Goal: Task Accomplishment & Management: Complete application form

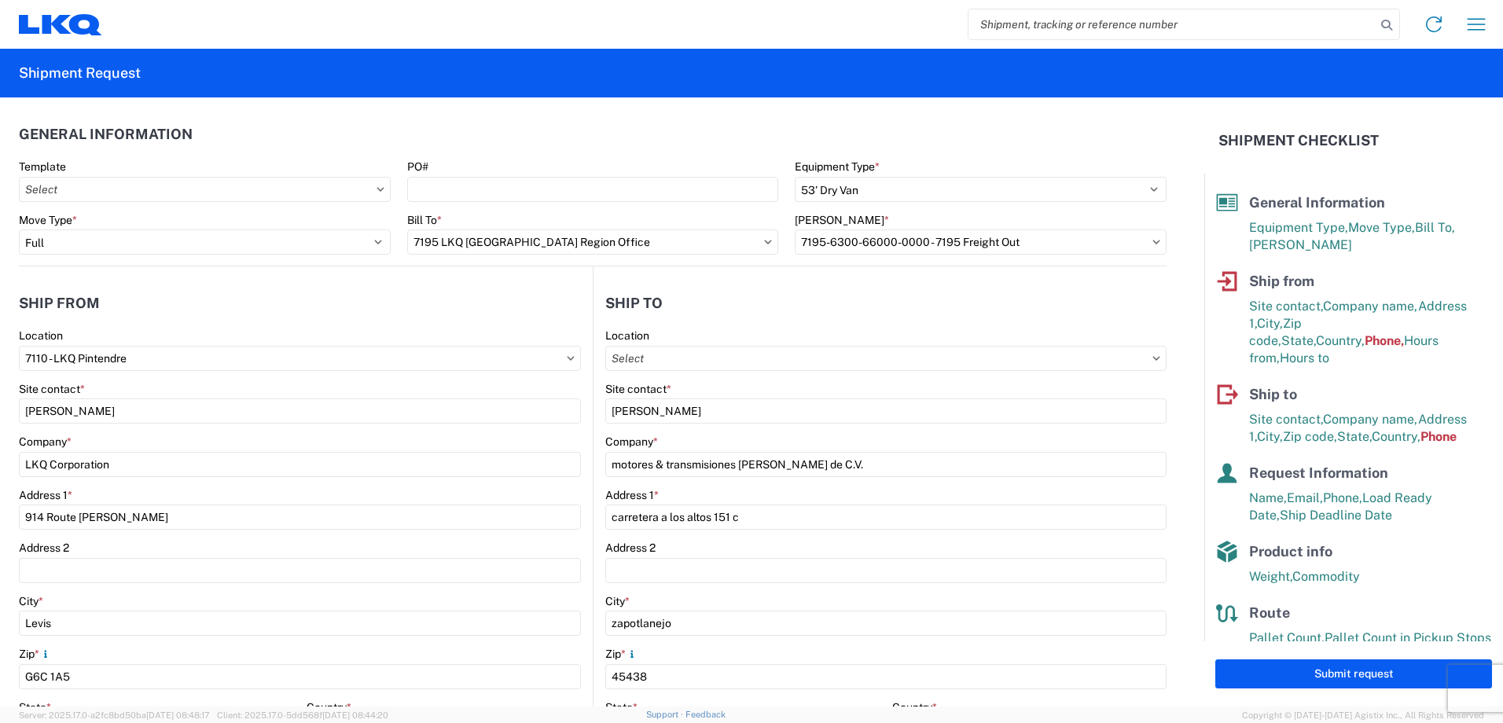
select select "STDV"
select select "FULL"
select select "QC"
select select "CA"
select select "[PERSON_NAME]"
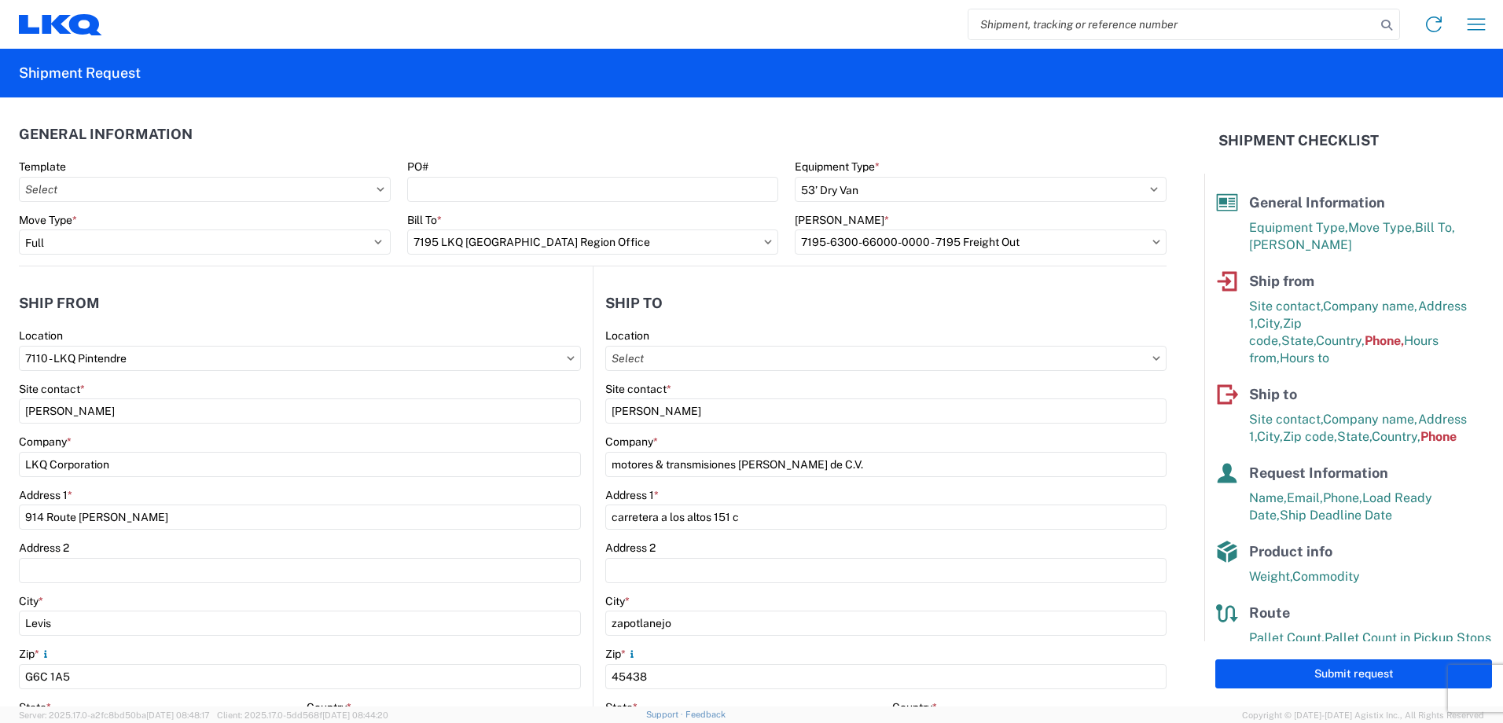
select select "MX"
select select "LBS"
click at [787, 294] on header "Ship to" at bounding box center [880, 302] width 573 height 35
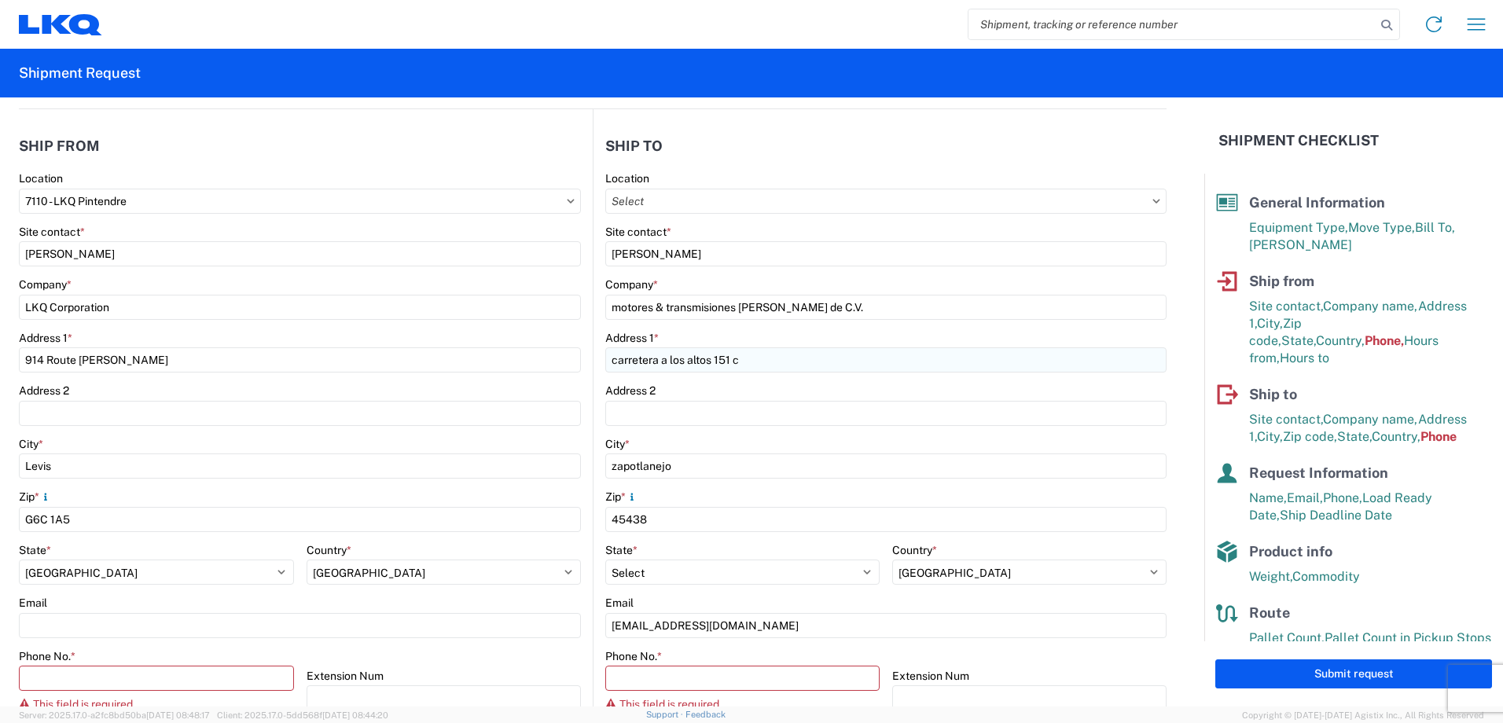
scroll to position [236, 0]
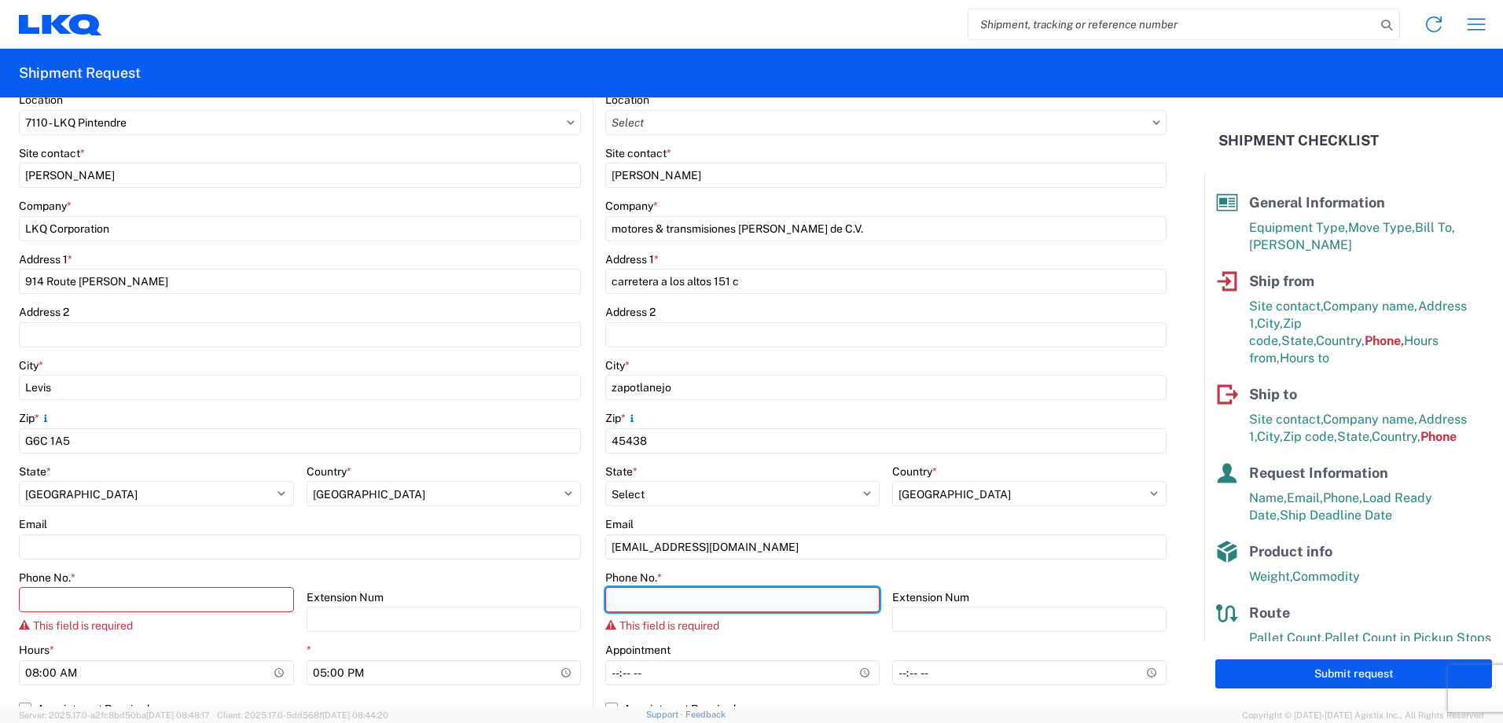
click at [294, 604] on input "Phone No. *" at bounding box center [156, 599] width 275 height 25
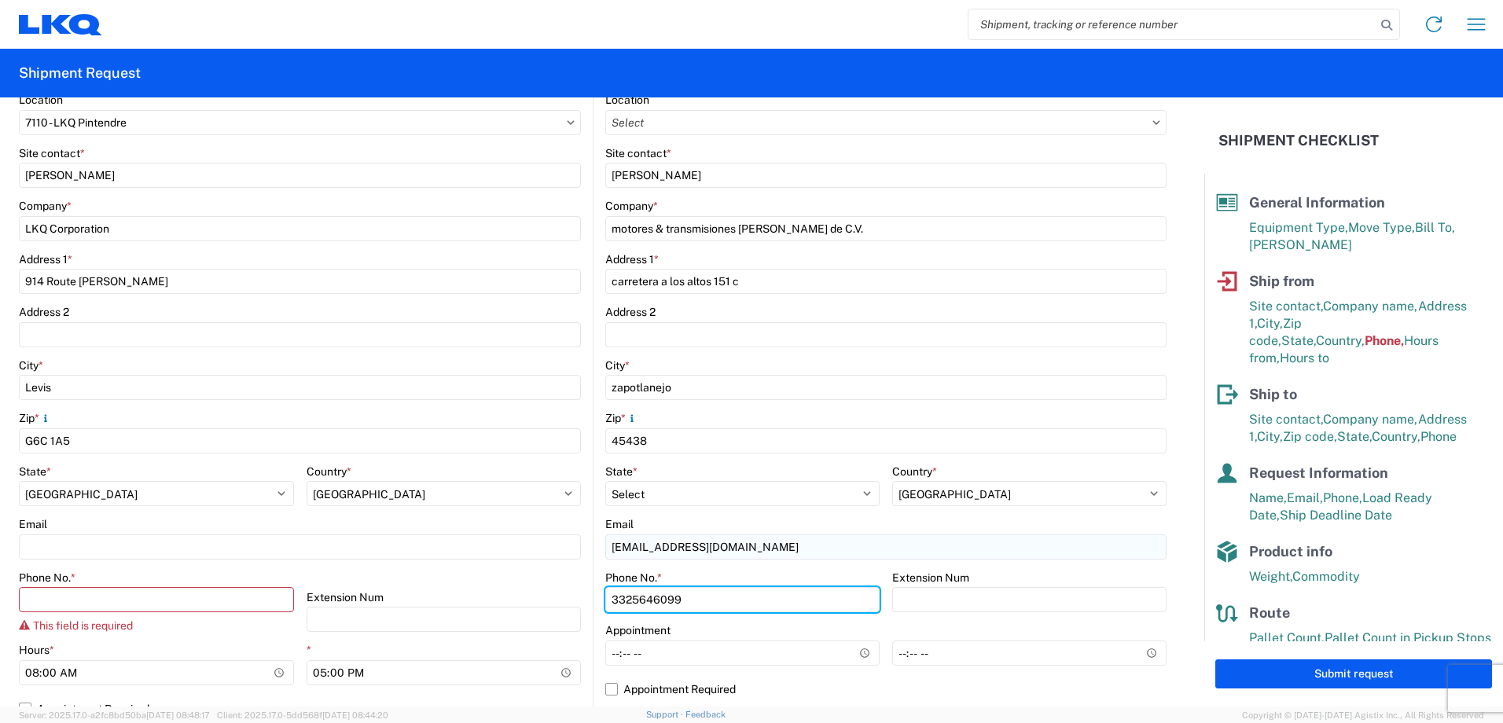
type input "3325646099"
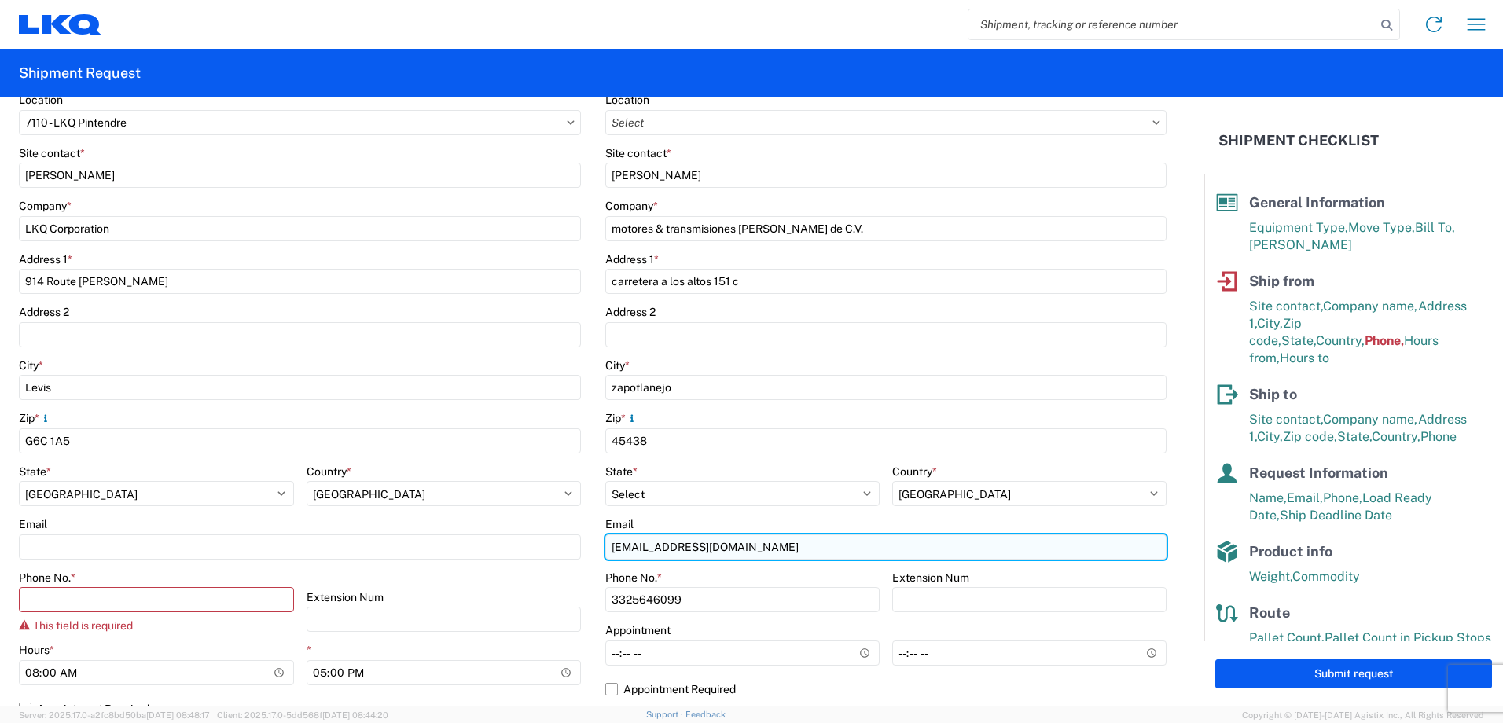
click at [665, 543] on input "[EMAIL_ADDRESS][DOMAIN_NAME]" at bounding box center [885, 547] width 561 height 25
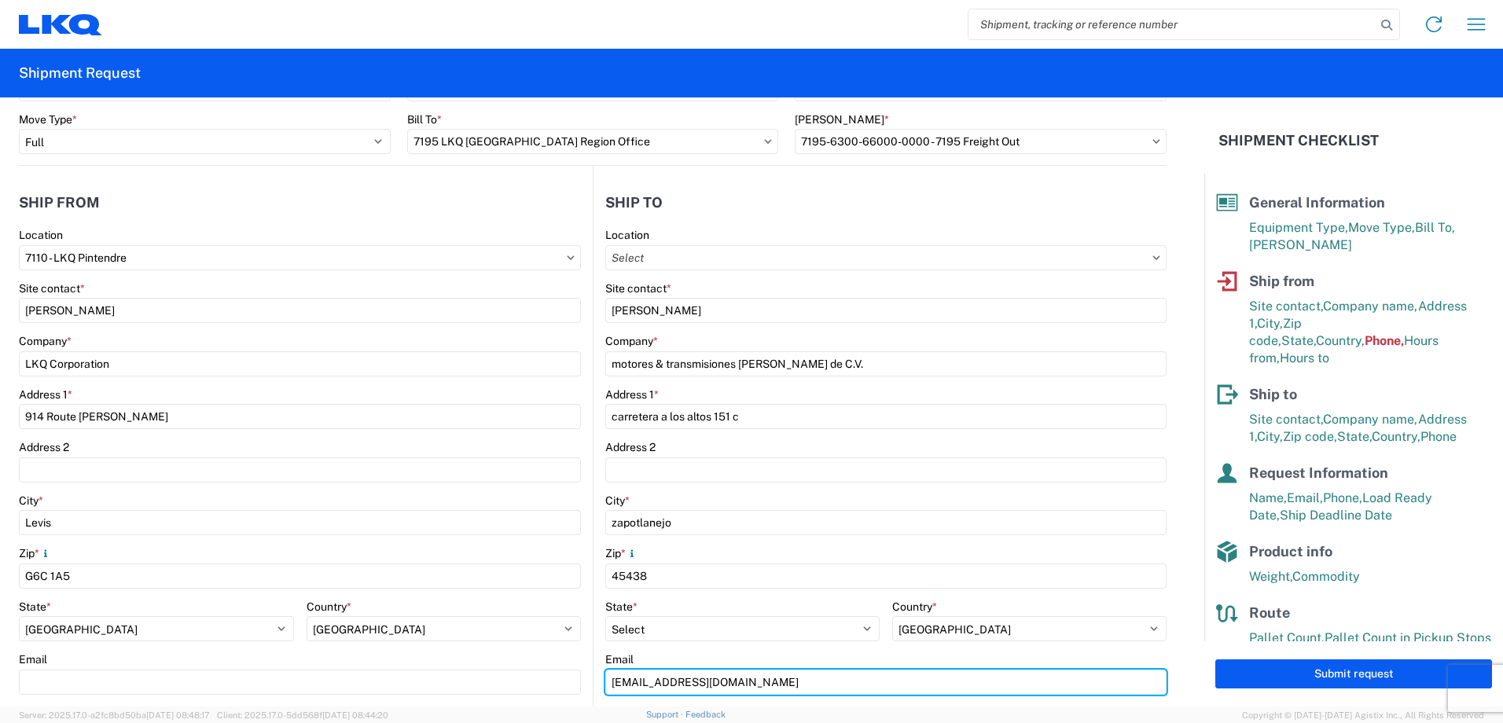
scroll to position [79, 0]
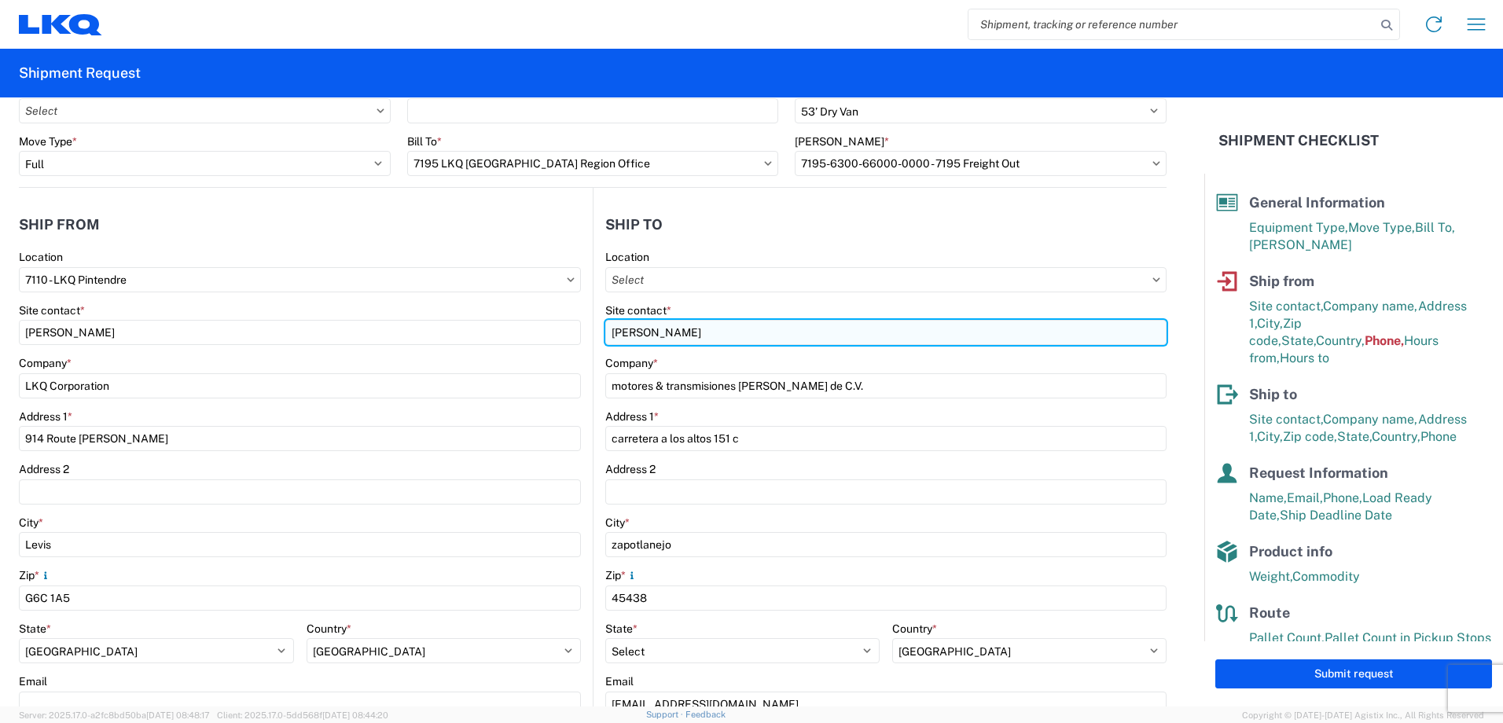
drag, startPoint x: 702, startPoint y: 339, endPoint x: 700, endPoint y: 330, distance: 9.0
click at [700, 330] on input "[PERSON_NAME]" at bounding box center [885, 332] width 561 height 25
drag, startPoint x: 603, startPoint y: 332, endPoint x: 595, endPoint y: 348, distance: 18.3
click at [605, 335] on input "[PERSON_NAME]" at bounding box center [885, 332] width 561 height 25
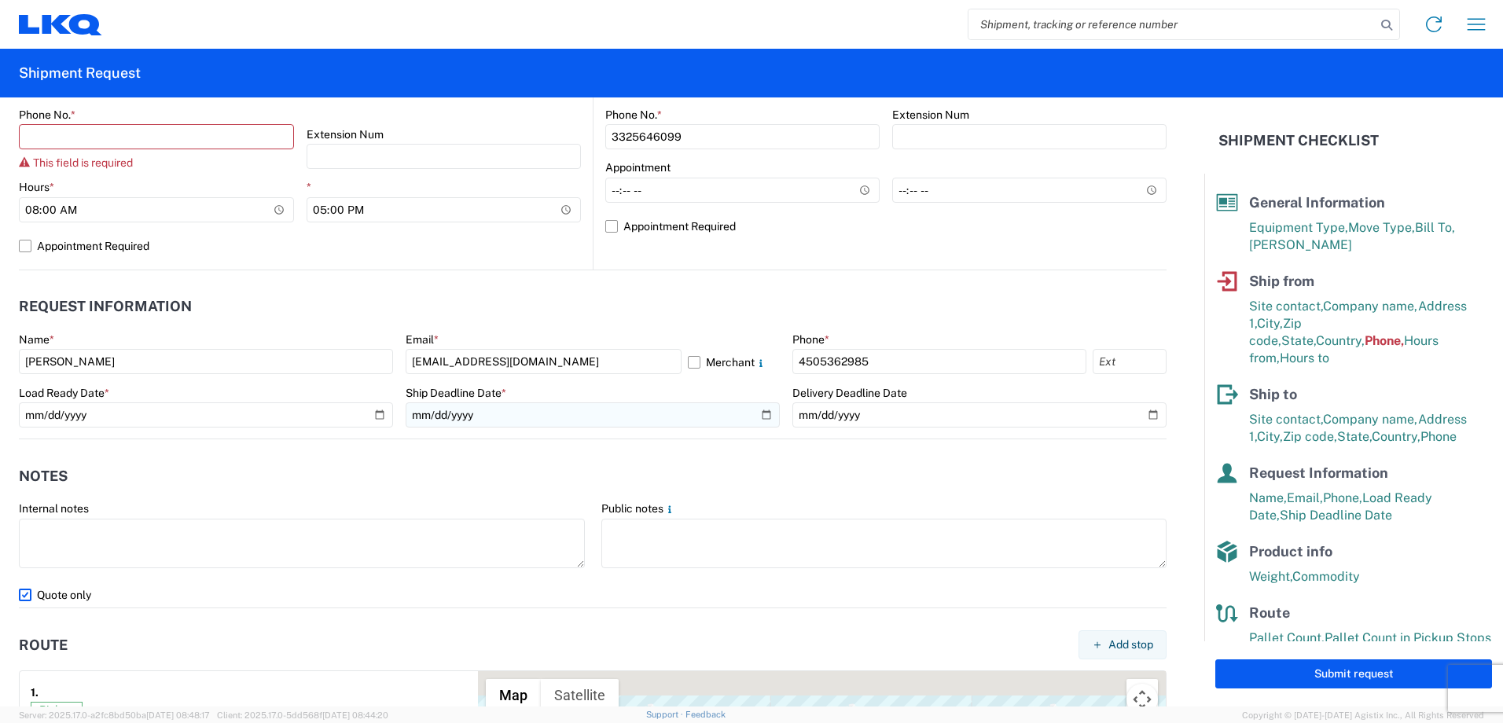
scroll to position [708, 0]
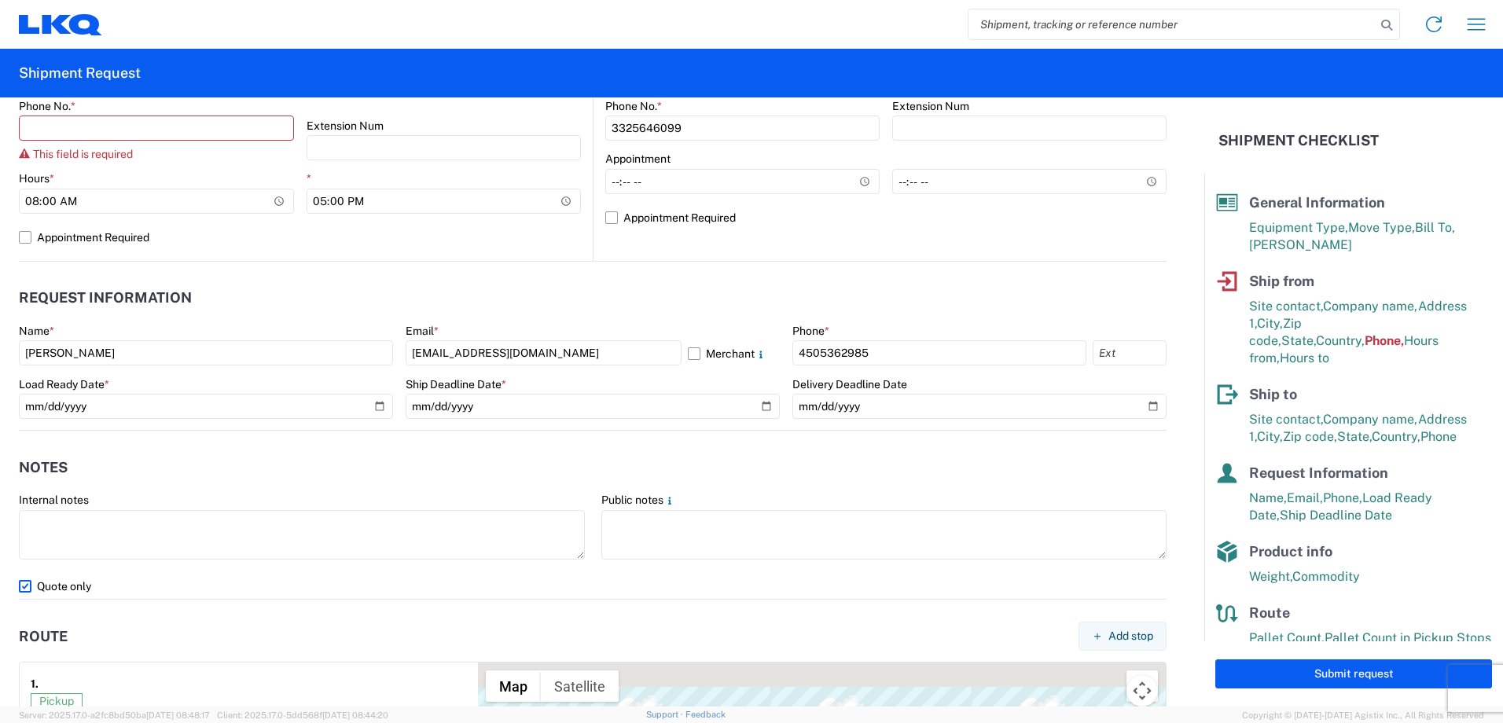
type input "[PERSON_NAME] OR [PERSON_NAME]"
click at [706, 294] on header "Request Information" at bounding box center [593, 298] width 1148 height 35
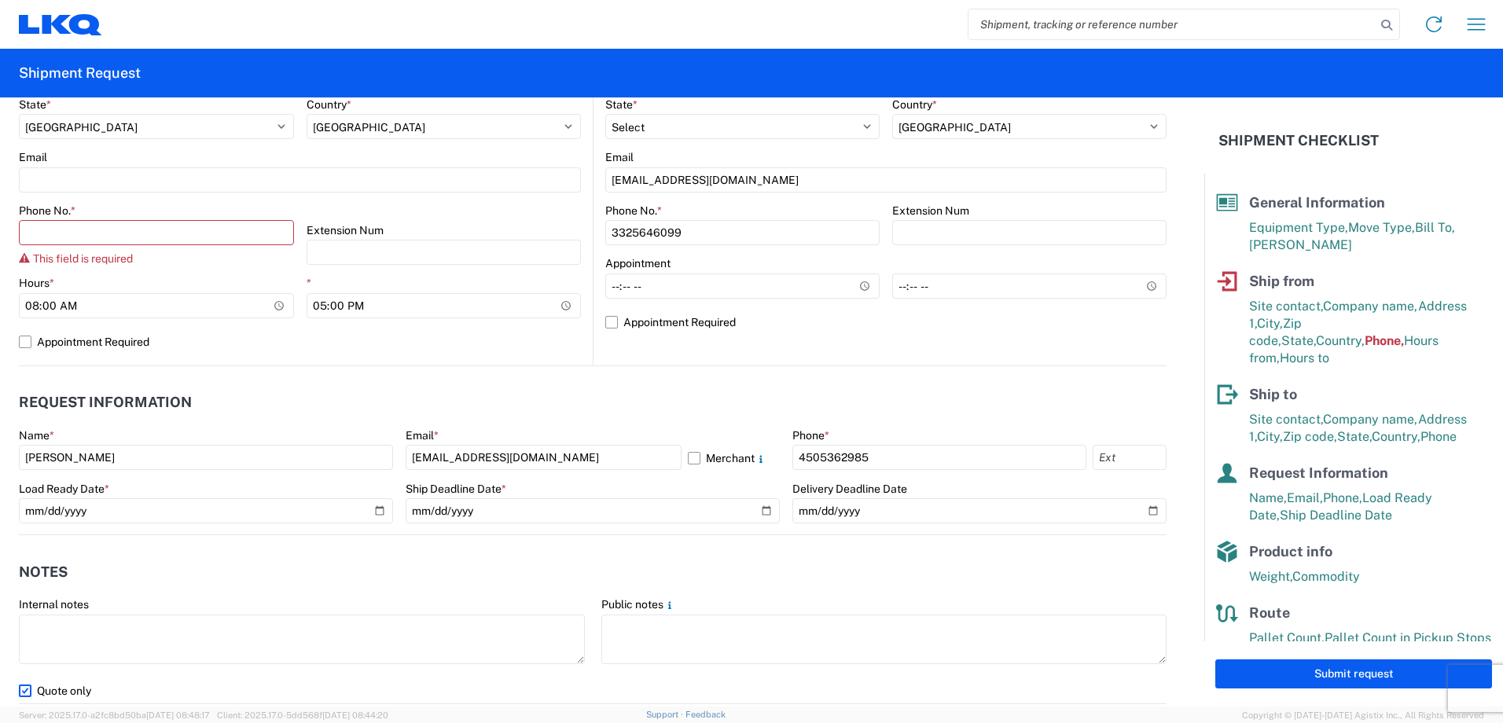
scroll to position [550, 0]
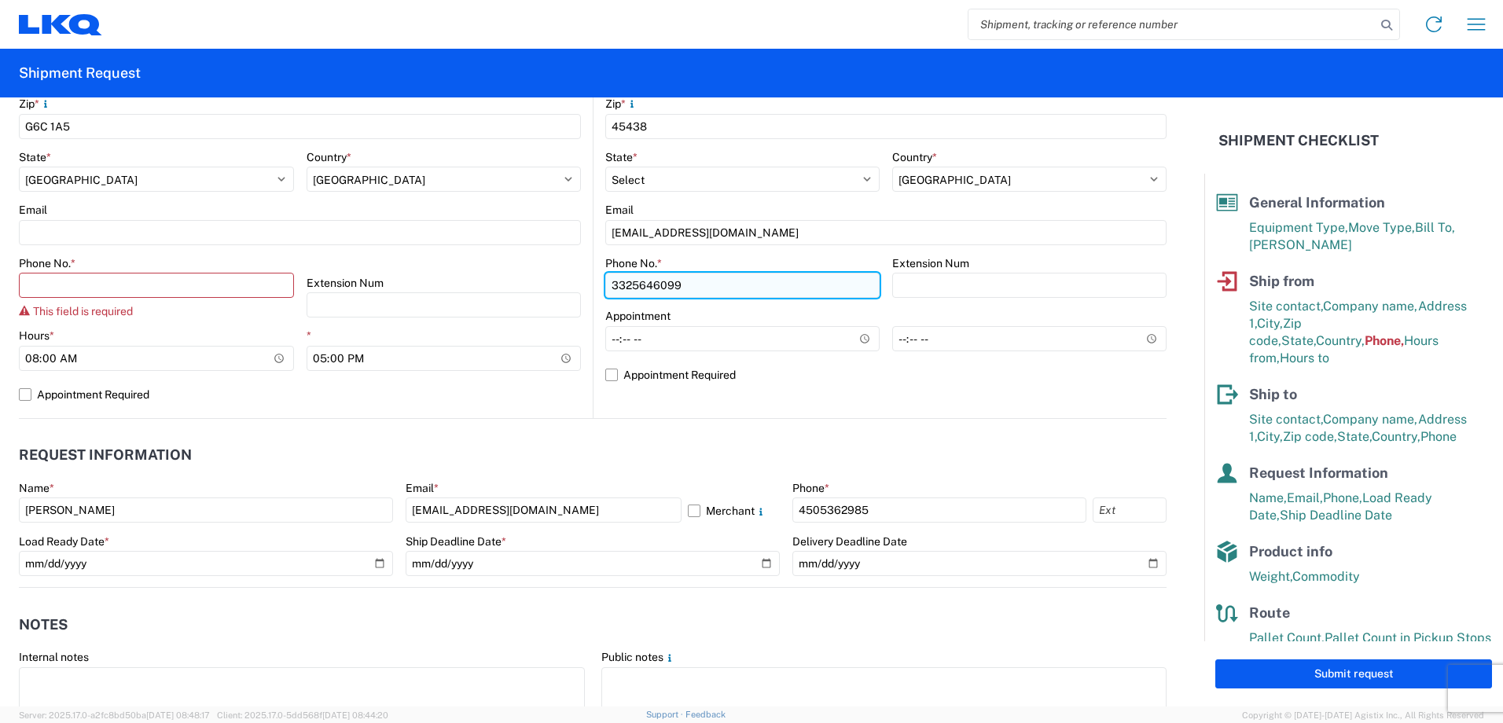
drag, startPoint x: 708, startPoint y: 290, endPoint x: 620, endPoint y: 281, distance: 88.6
click at [620, 281] on input "3325646099" at bounding box center [742, 285] width 274 height 25
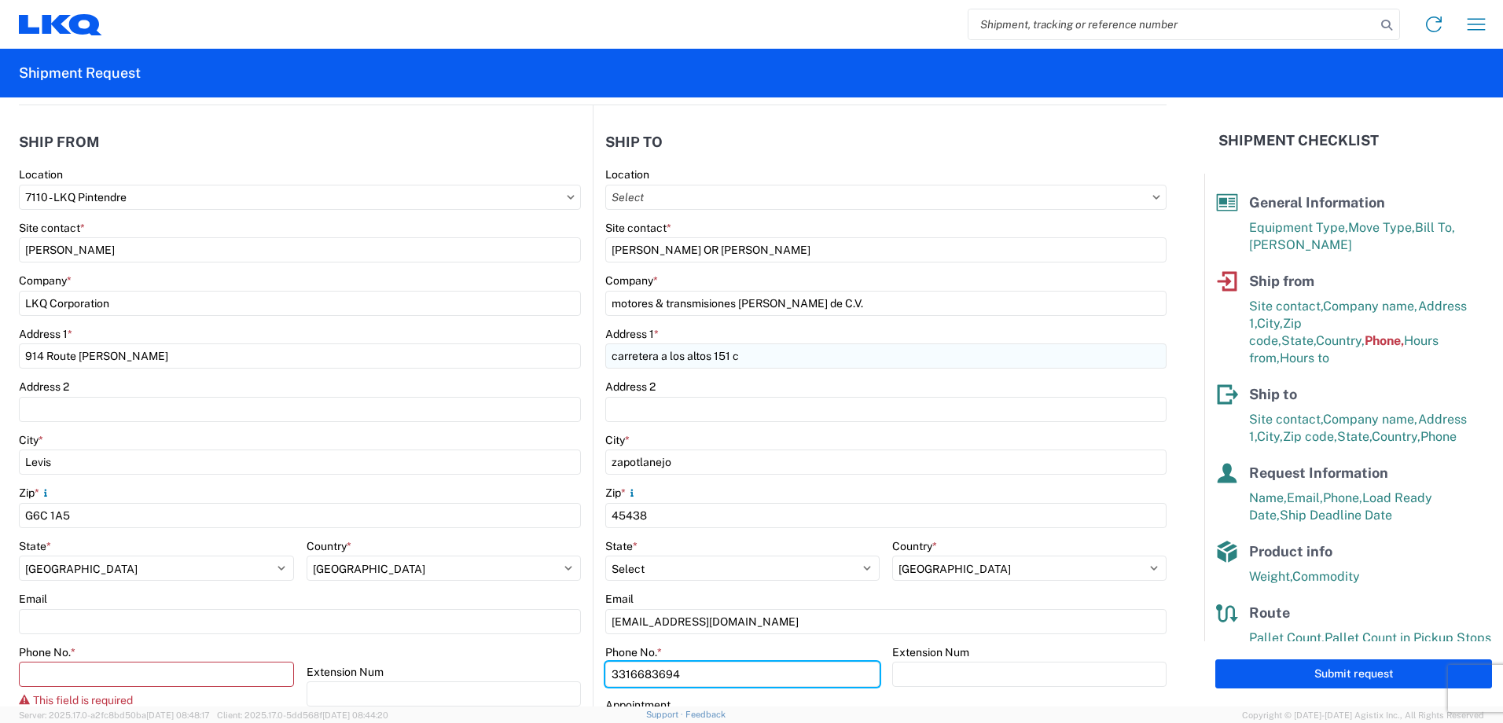
scroll to position [157, 0]
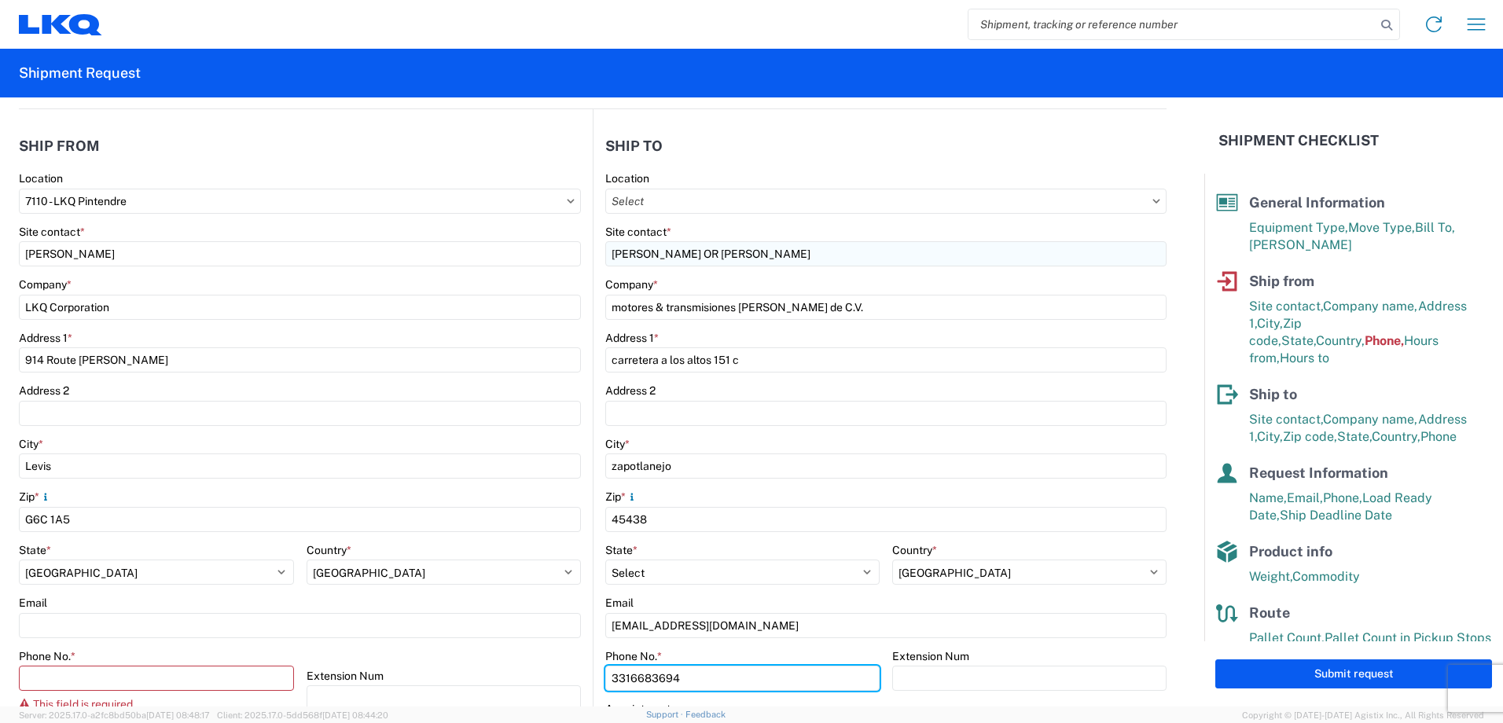
type input "3316683694"
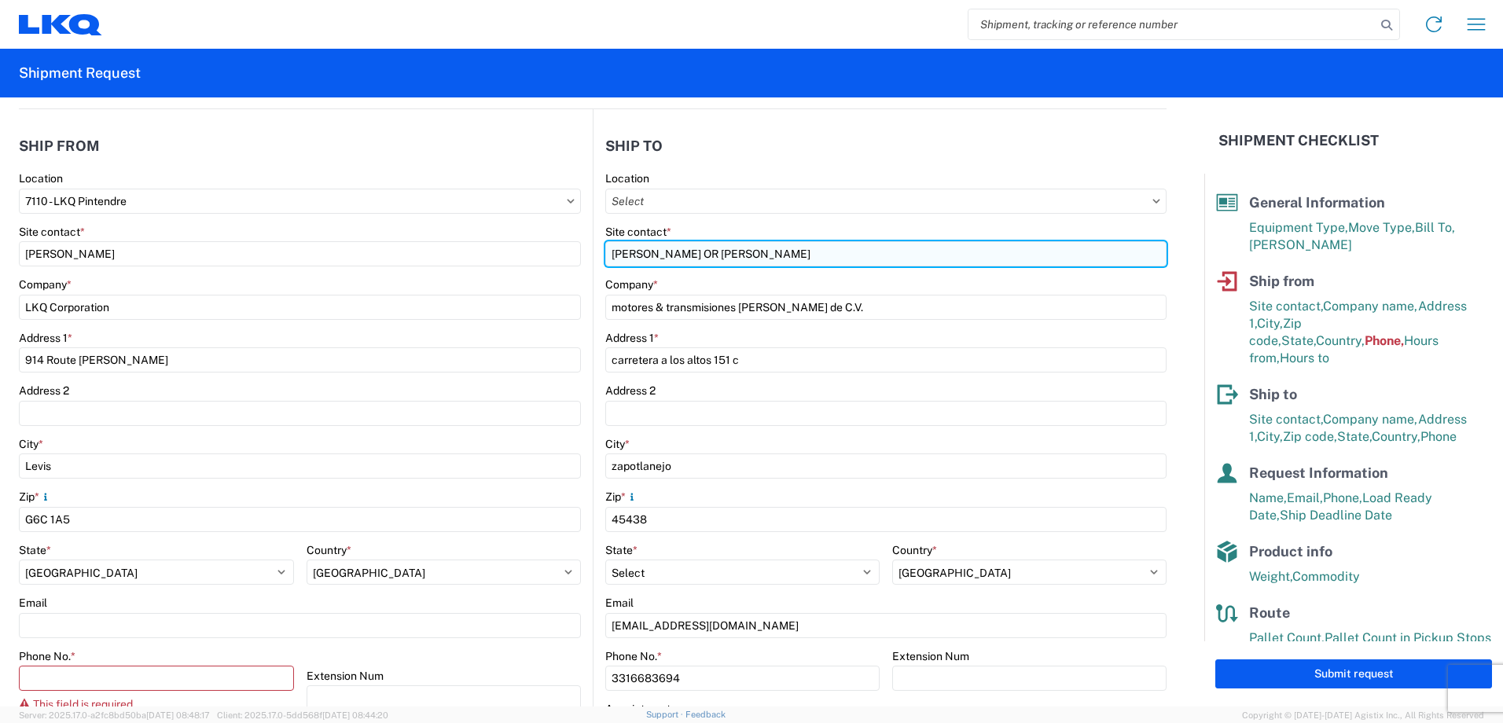
drag, startPoint x: 760, startPoint y: 249, endPoint x: 615, endPoint y: 245, distance: 144.7
click at [615, 245] on input "[PERSON_NAME] OR [PERSON_NAME]" at bounding box center [885, 253] width 561 height 25
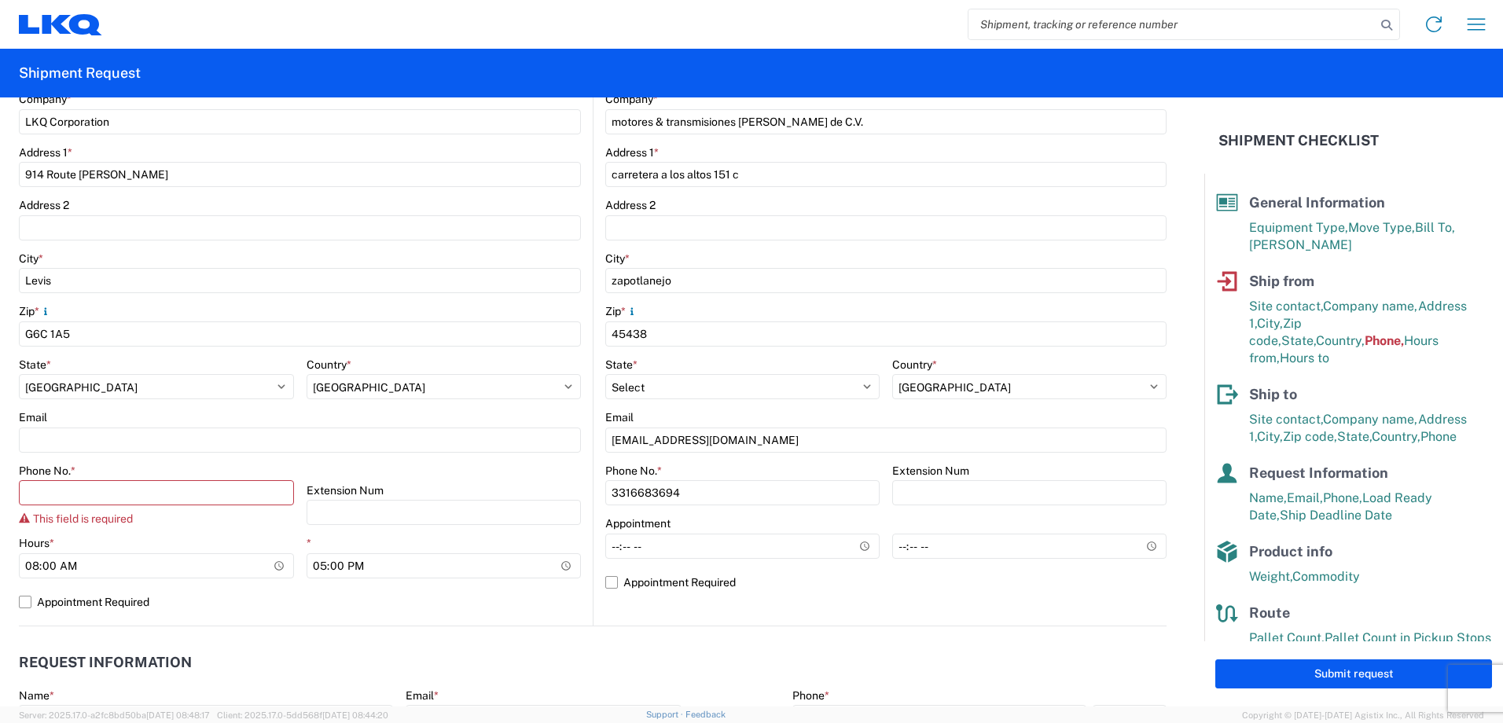
scroll to position [393, 0]
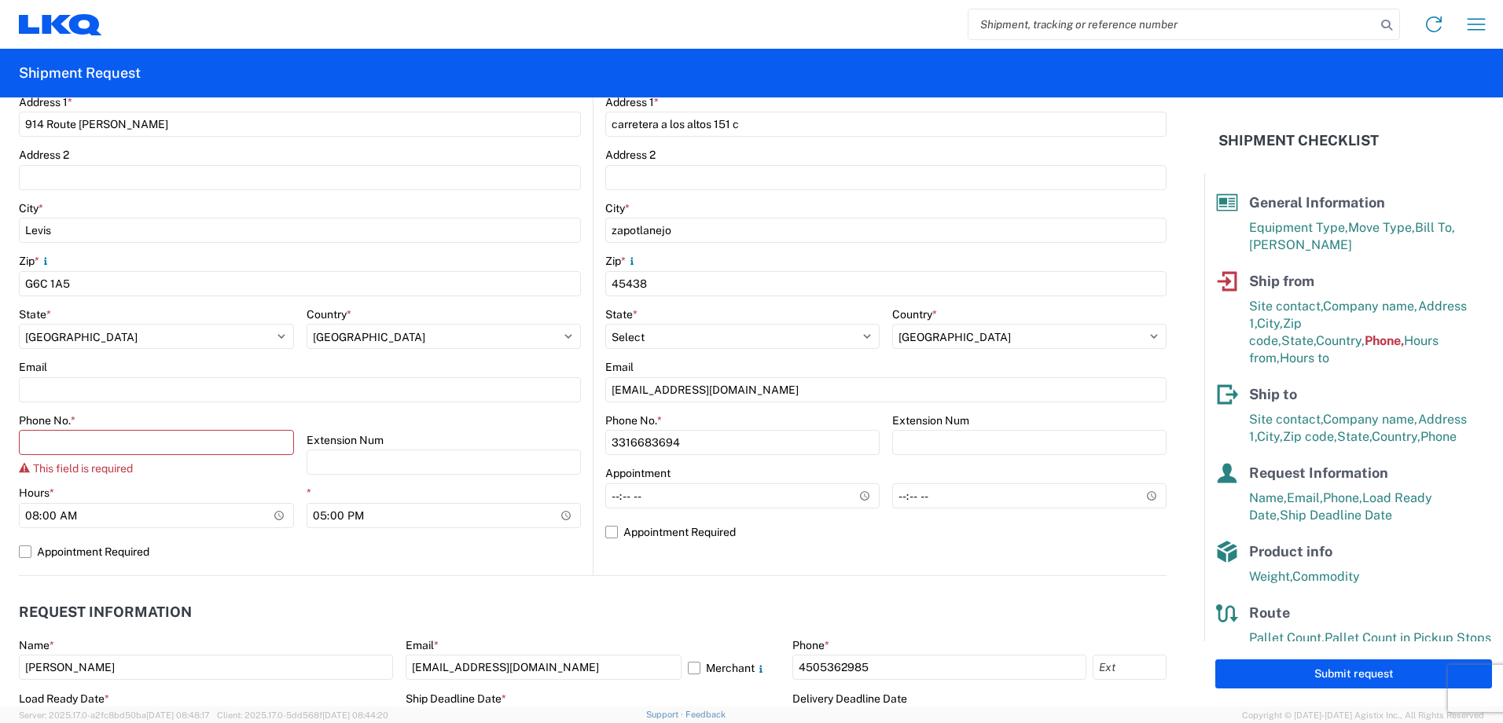
type input "[PERSON_NAME]"
click at [758, 592] on agx-request-info "Request Information Name * [PERSON_NAME] Email * [EMAIL_ADDRESS][DOMAIN_NAME] M…" at bounding box center [593, 660] width 1148 height 169
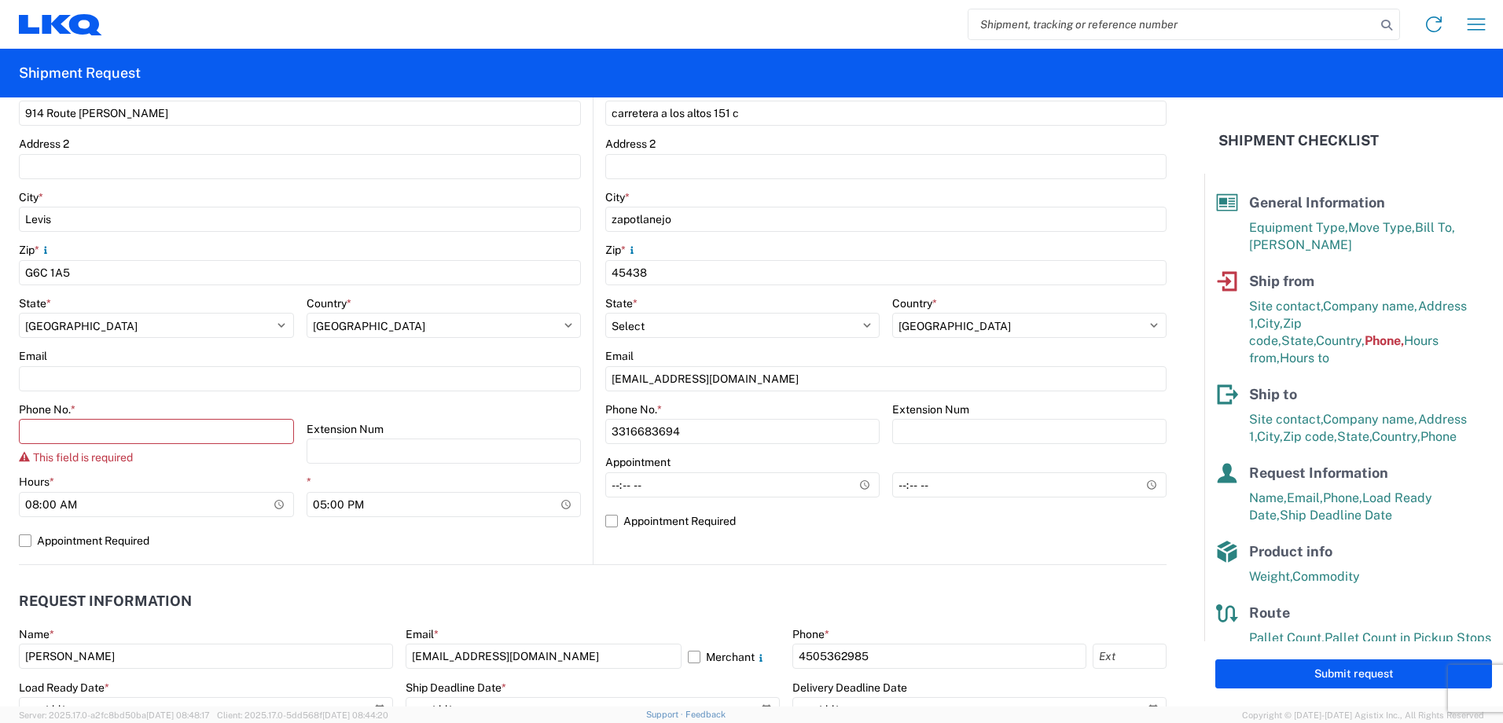
scroll to position [315, 0]
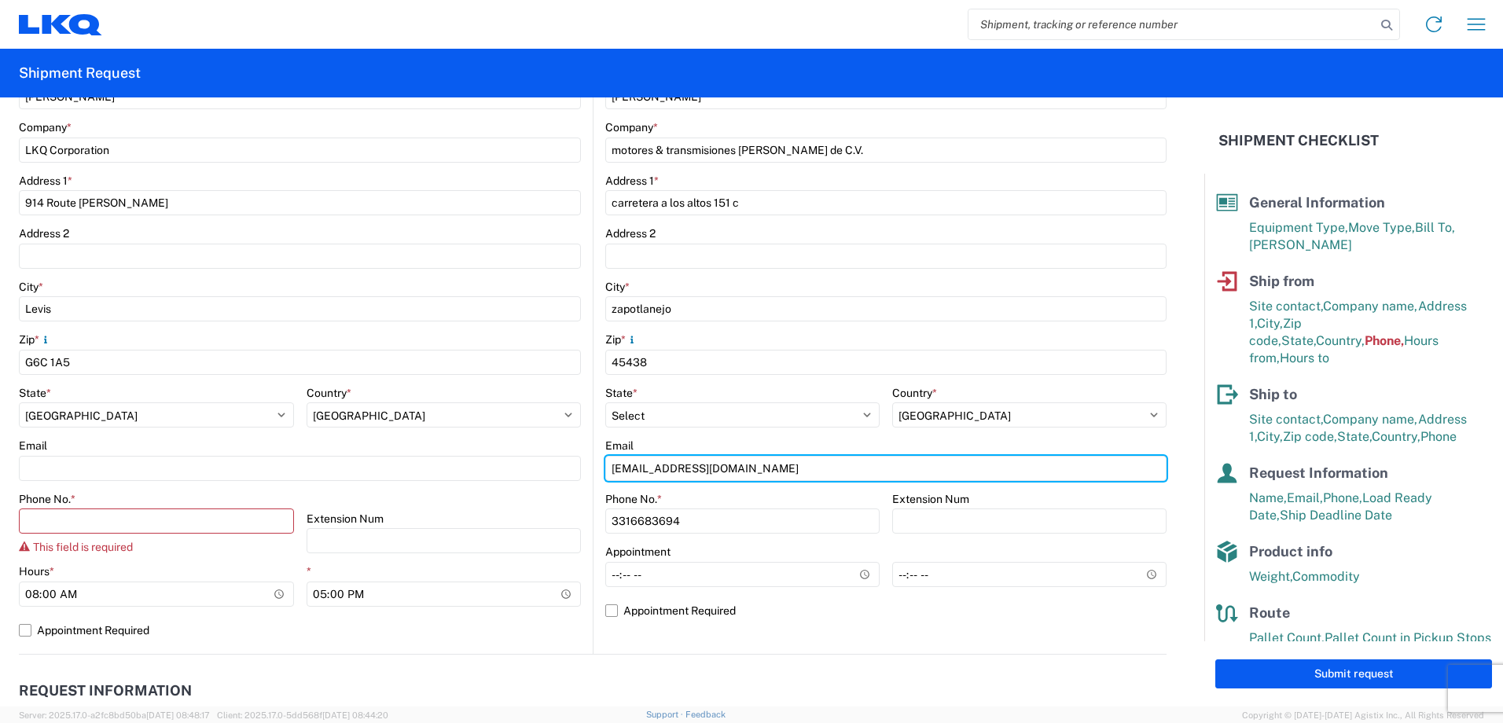
drag, startPoint x: 787, startPoint y: 475, endPoint x: 581, endPoint y: 480, distance: 206.1
click at [581, 480] on div "Ship from 7110 Location 7110 - LKQ Pintendre Site contact * [PERSON_NAME] Compa…" at bounding box center [593, 303] width 1148 height 703
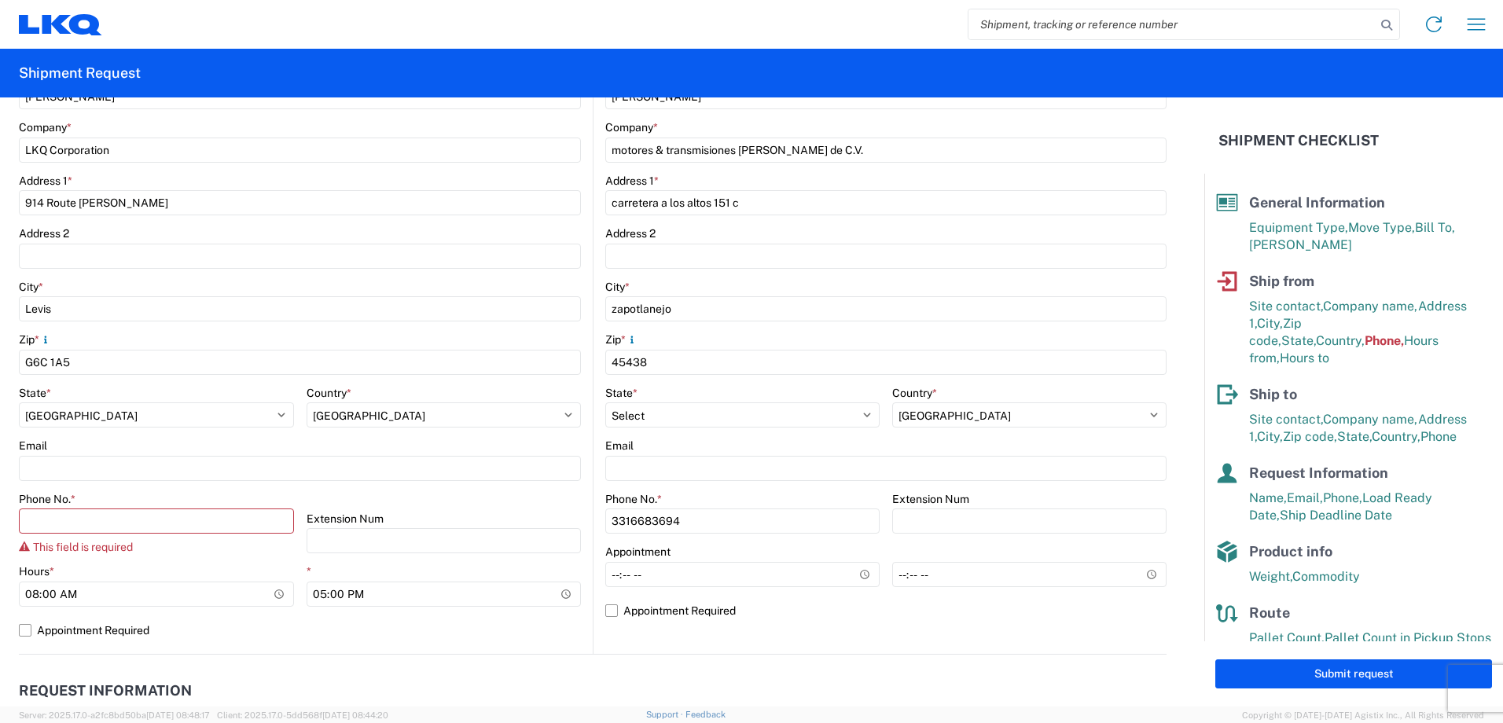
click at [827, 335] on div "Zip *" at bounding box center [885, 340] width 561 height 14
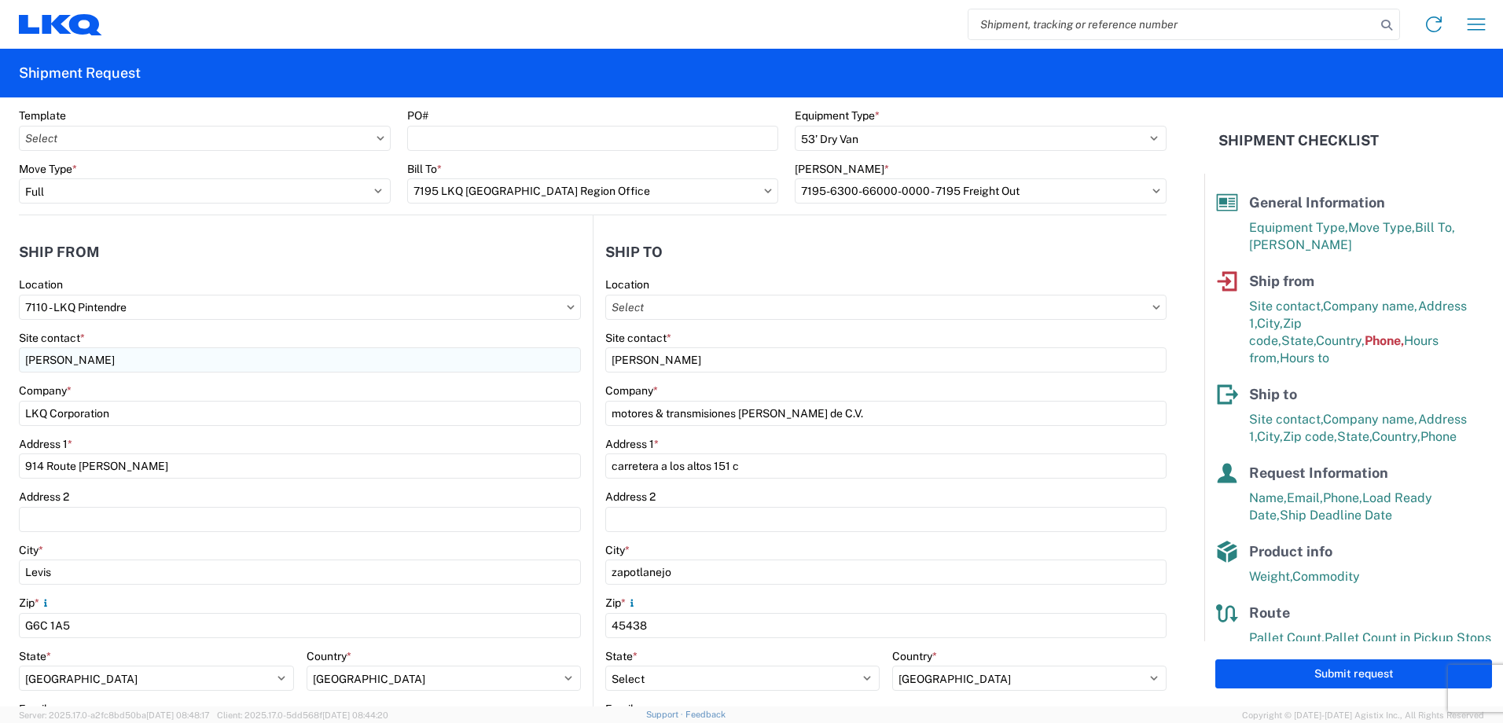
scroll to position [79, 0]
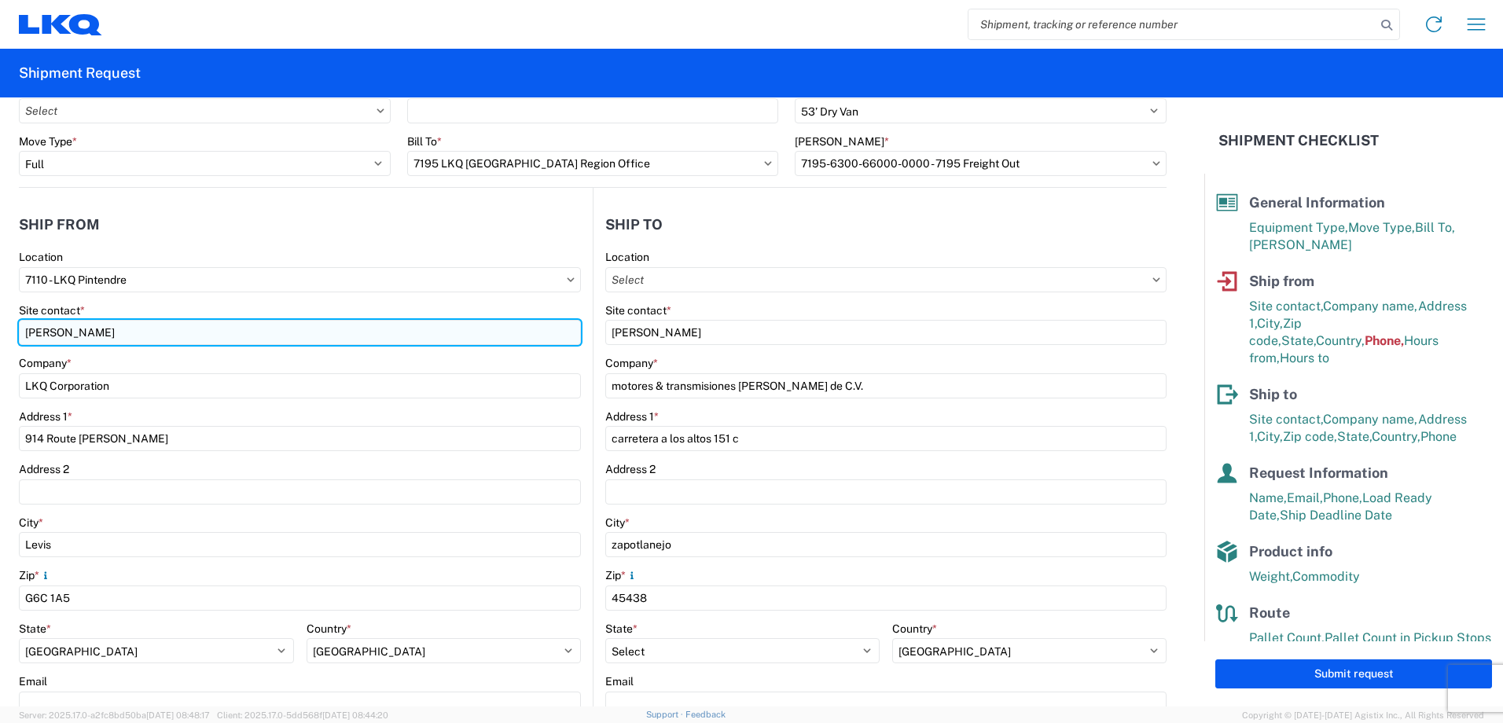
click at [195, 335] on input "[PERSON_NAME]" at bounding box center [300, 332] width 562 height 25
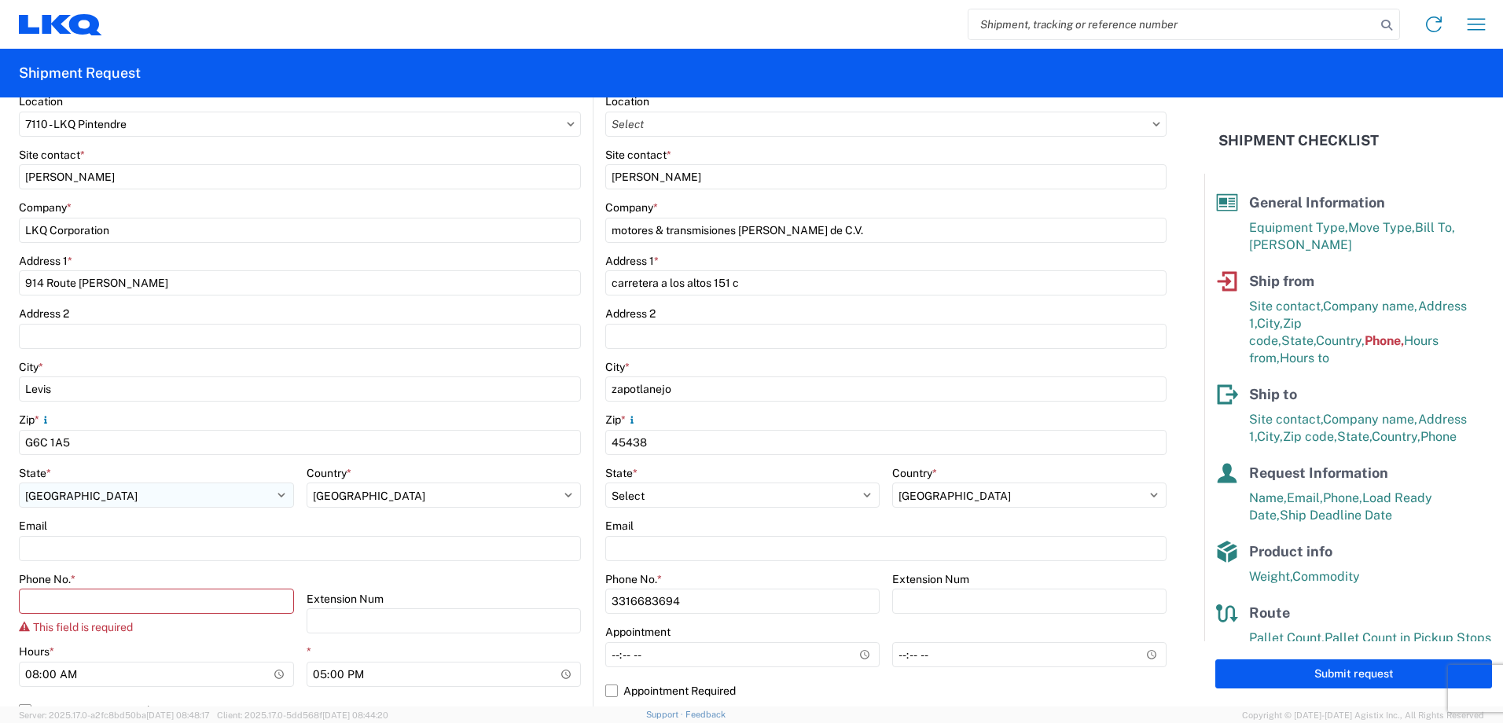
scroll to position [236, 0]
click at [70, 594] on input "Phone No. *" at bounding box center [156, 599] width 275 height 25
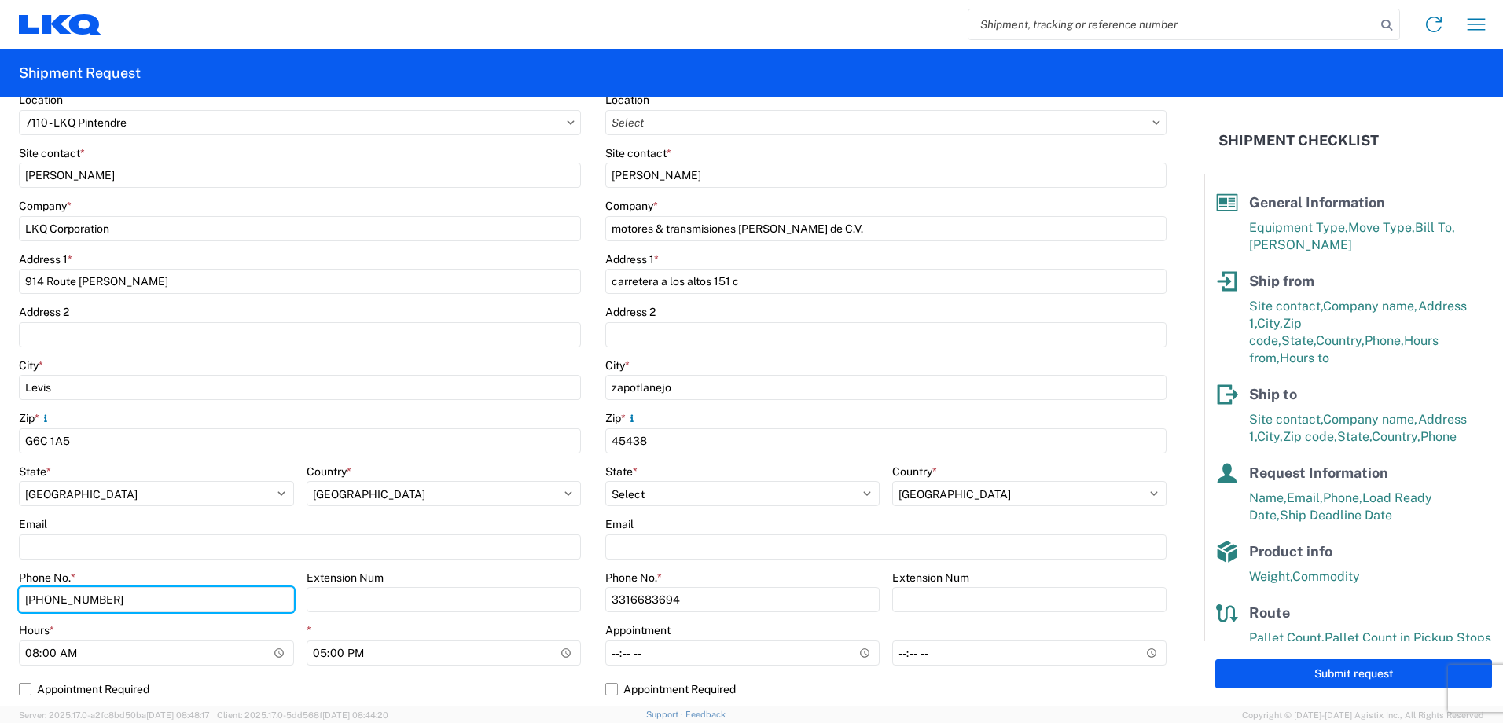
type input "[PHONE_NUMBER]"
click at [242, 574] on div "Phone No. *" at bounding box center [156, 578] width 275 height 14
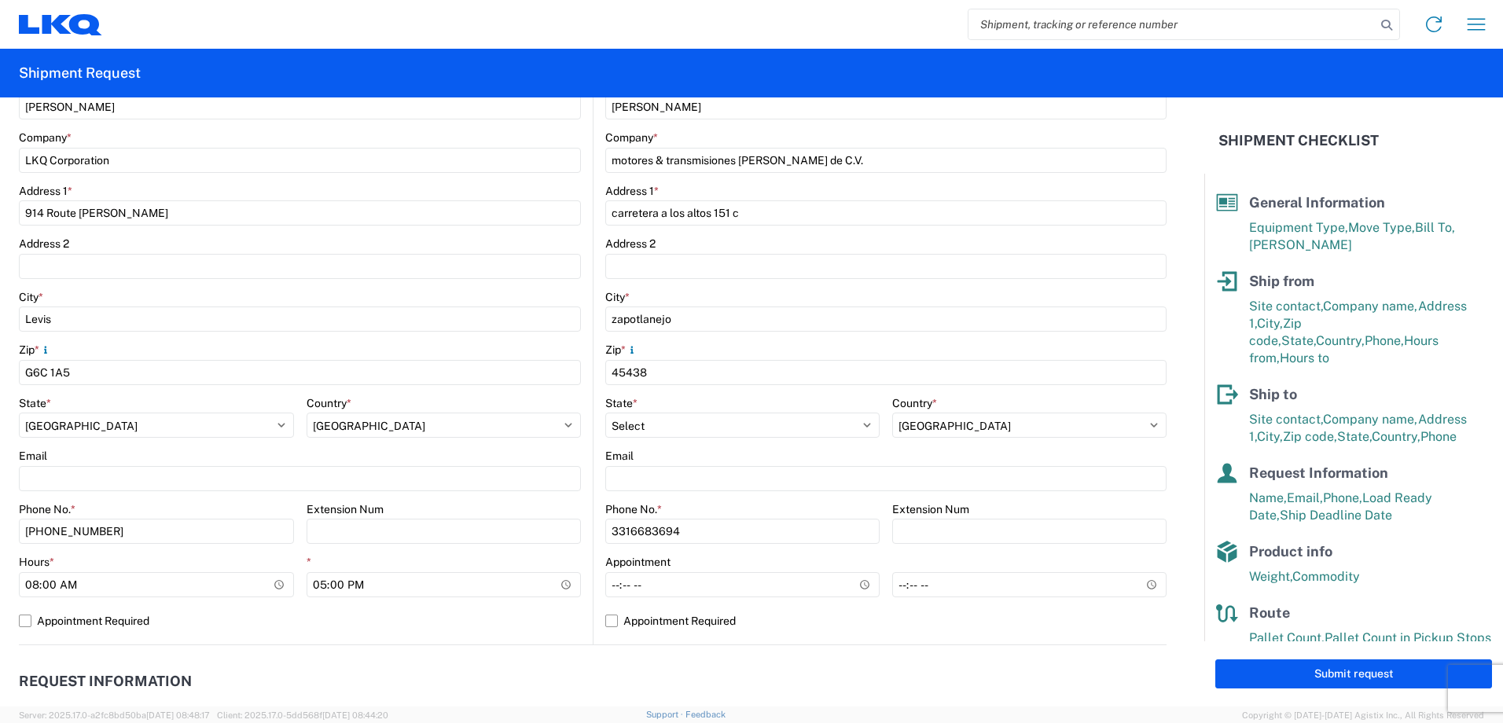
scroll to position [550, 0]
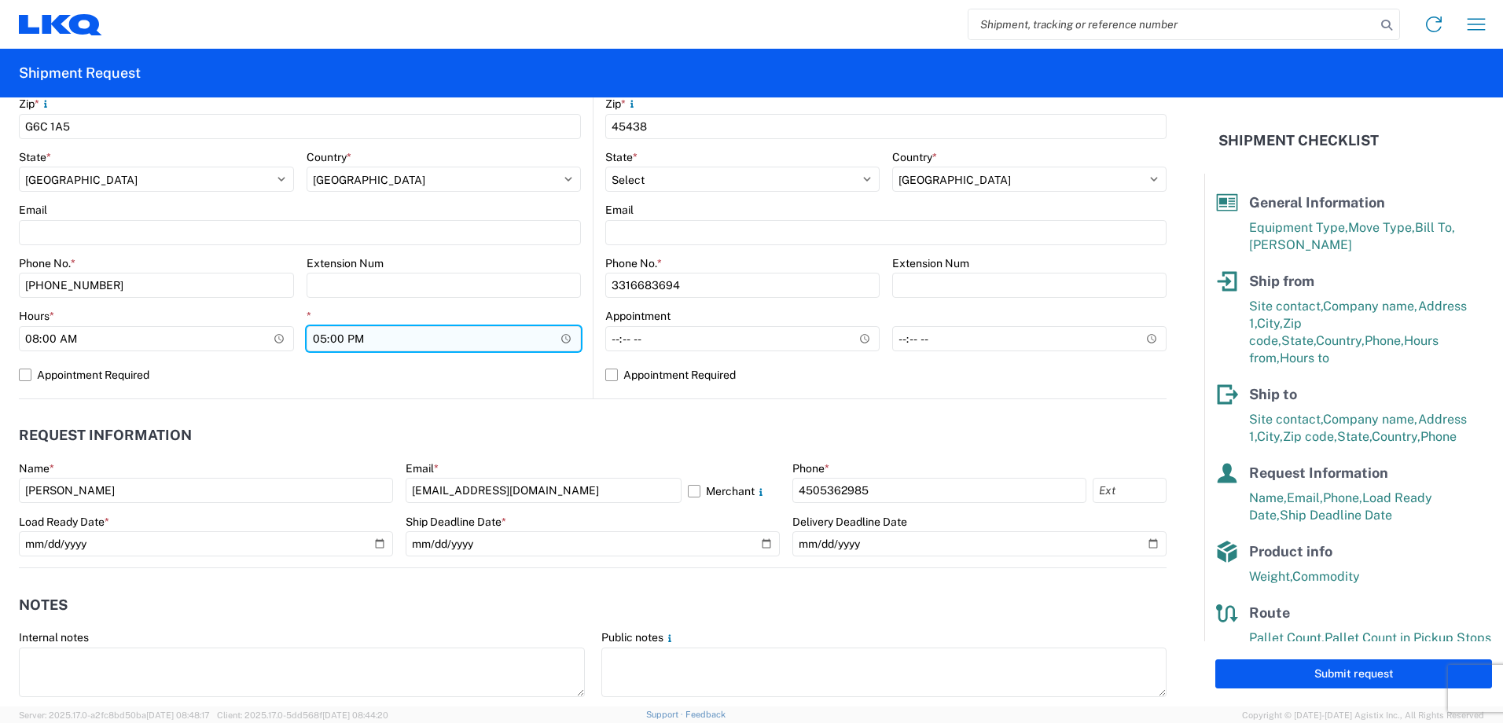
click at [386, 331] on input "17:00" at bounding box center [444, 338] width 275 height 25
click at [557, 333] on input "17:00" at bounding box center [444, 338] width 275 height 25
type input "13:00"
click at [236, 441] on header "Request Information" at bounding box center [593, 435] width 1148 height 35
click at [26, 376] on label "Appointment Required" at bounding box center [300, 374] width 562 height 25
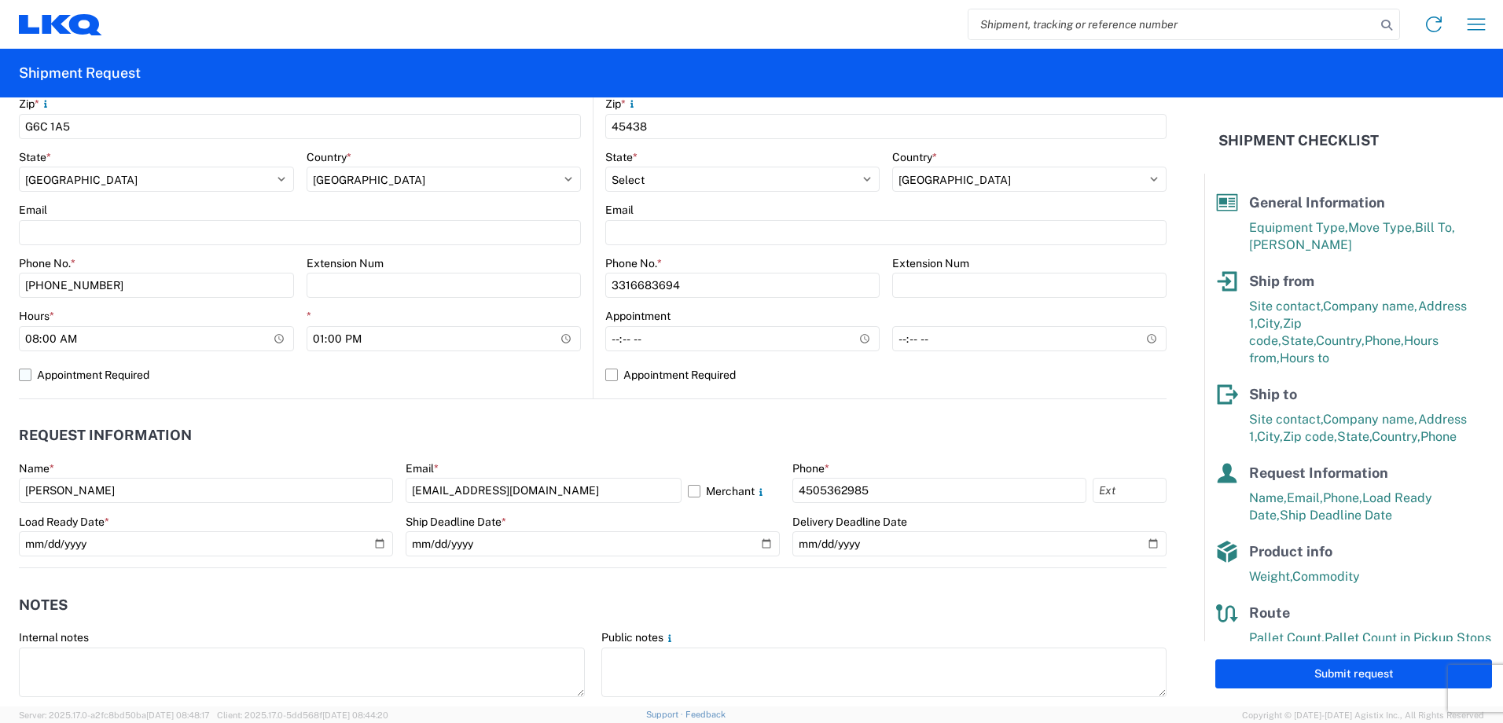
click at [0, 0] on input "Appointment Required" at bounding box center [0, 0] width 0 height 0
select select "QC"
select select "CA"
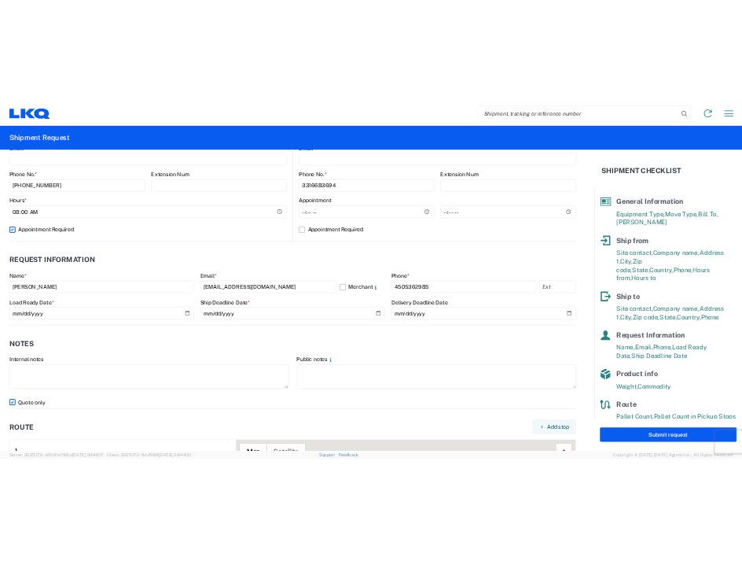
scroll to position [708, 0]
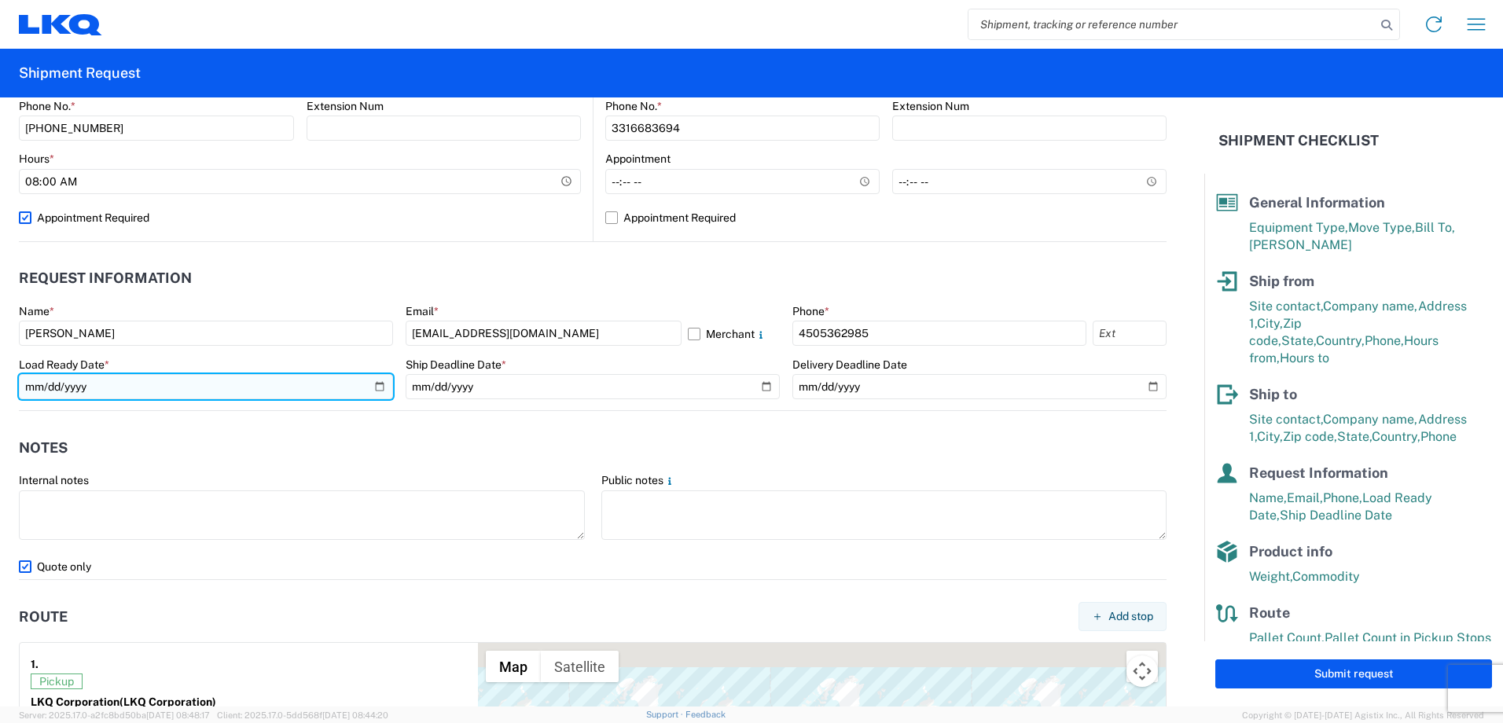
click at [377, 386] on input "[DATE]" at bounding box center [206, 386] width 374 height 25
type input "[DATE]"
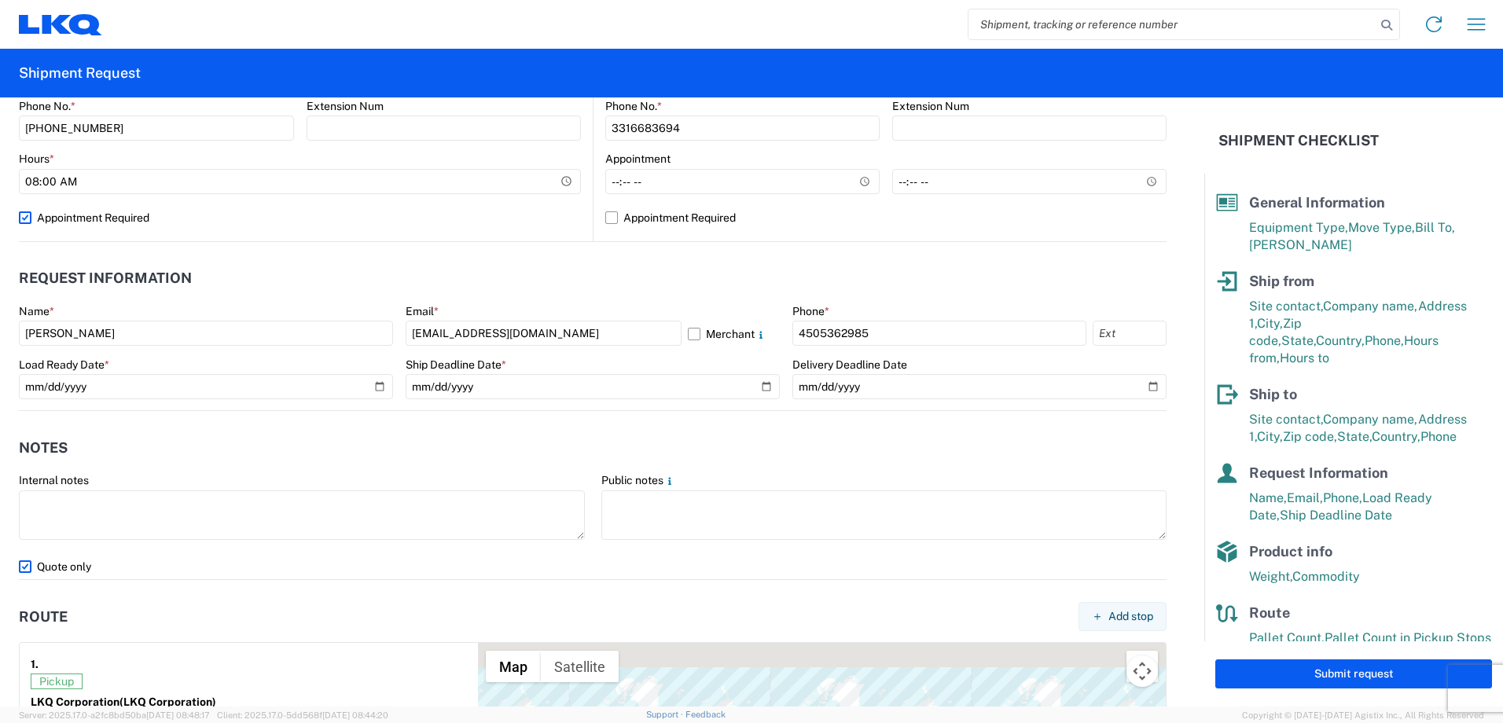
click at [293, 458] on header "Notes" at bounding box center [593, 447] width 1148 height 35
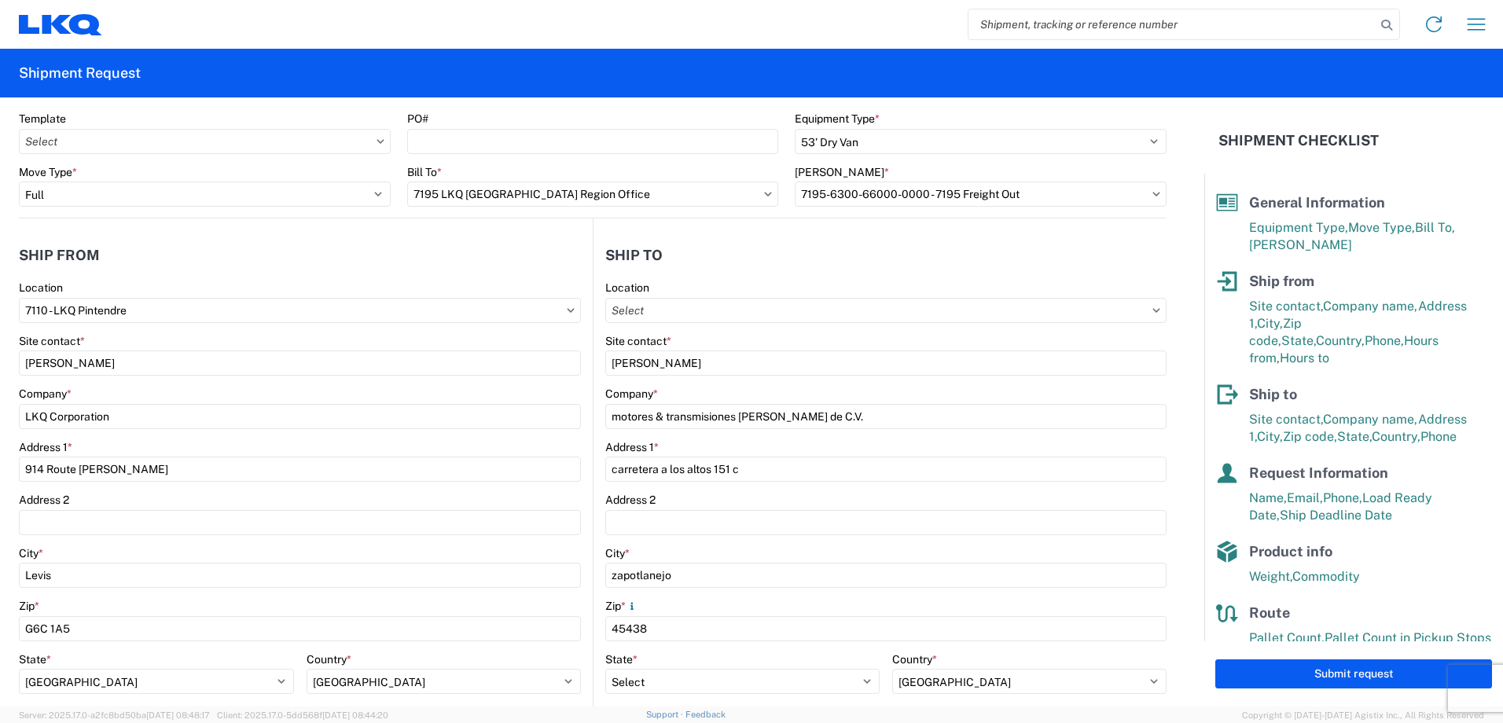
scroll to position [0, 0]
